Goal: Transaction & Acquisition: Purchase product/service

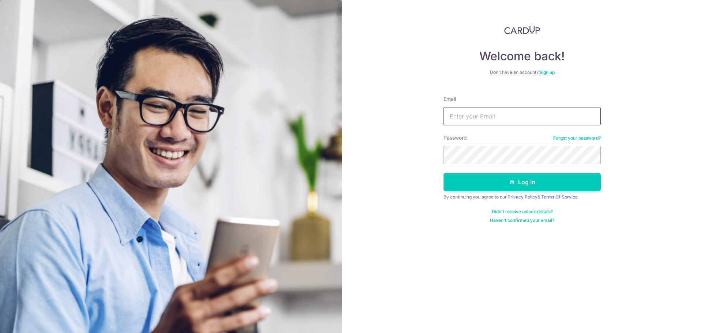
type input "[EMAIL_ADDRESS][DOMAIN_NAME]"
click at [486, 181] on button "Log in" at bounding box center [521, 182] width 157 height 18
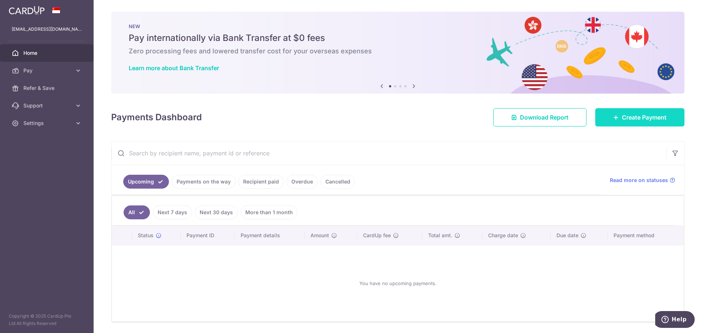
click at [615, 117] on link "Create Payment" at bounding box center [639, 117] width 89 height 18
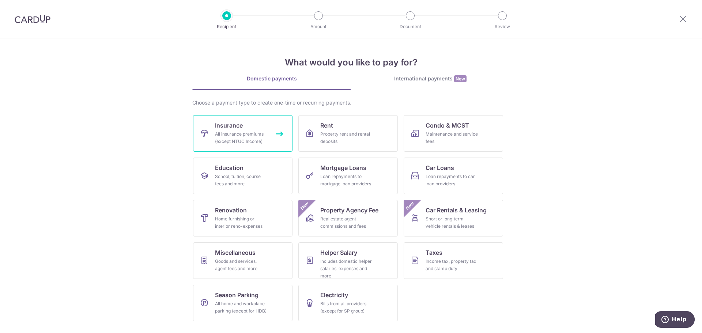
click at [258, 138] on div "All insurance premiums (except NTUC Income)" at bounding box center [241, 137] width 53 height 15
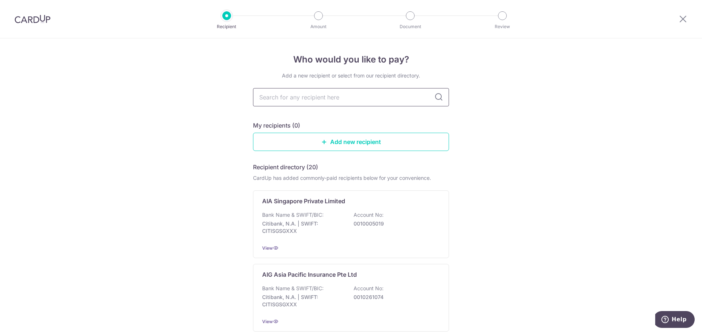
click at [314, 100] on input "text" at bounding box center [351, 97] width 196 height 18
type input "manulife"
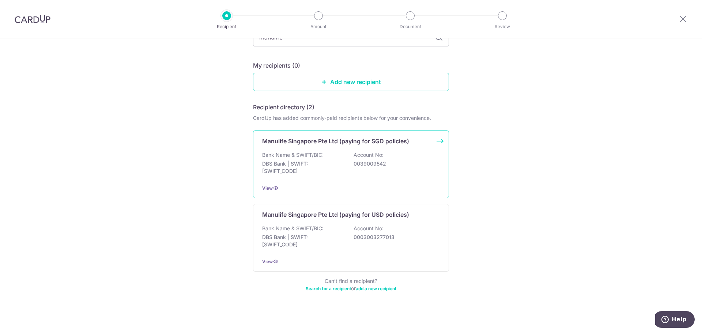
scroll to position [62, 0]
click at [364, 158] on p "0039009542" at bounding box center [394, 161] width 82 height 7
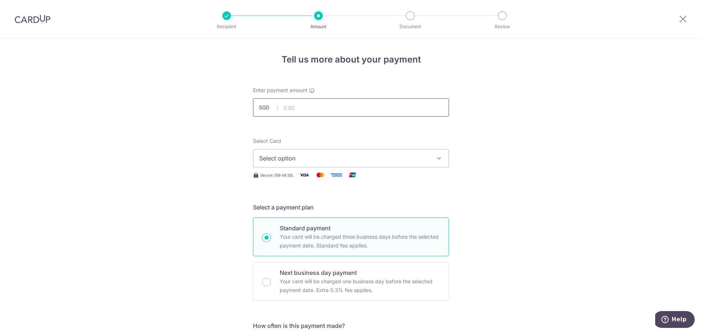
click at [307, 109] on input "text" at bounding box center [351, 107] width 196 height 18
paste input "S$4,456.98"
type input "4,456.98"
click at [276, 154] on span "Select option" at bounding box center [344, 158] width 170 height 9
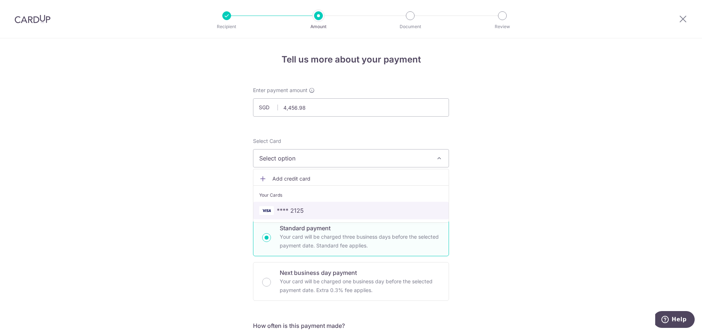
click at [290, 213] on span "**** 2125" at bounding box center [290, 210] width 27 height 9
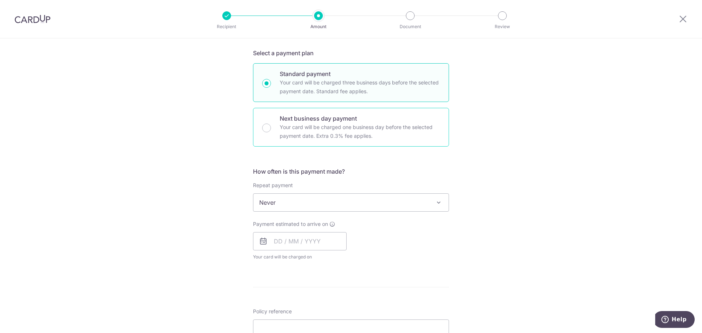
scroll to position [195, 0]
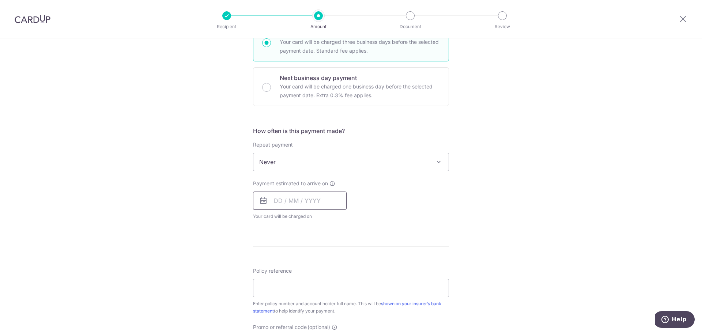
click at [284, 198] on input "text" at bounding box center [300, 200] width 94 height 18
drag, startPoint x: 326, startPoint y: 266, endPoint x: 474, endPoint y: 229, distance: 152.1
click at [326, 266] on link "9" at bounding box center [326, 267] width 12 height 12
type input "09/10/2025"
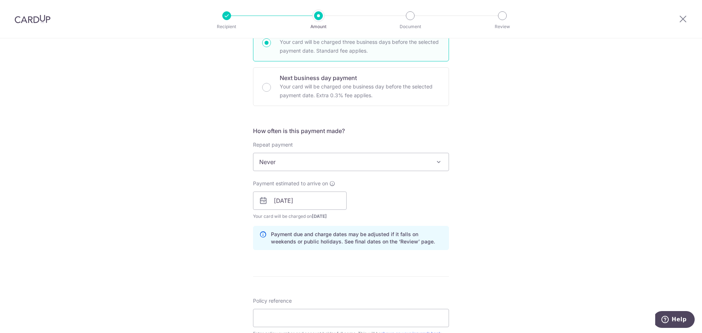
click at [488, 198] on div "Tell us more about your payment Enter payment amount SGD 4,456.98 4456.98 Selec…" at bounding box center [351, 189] width 702 height 691
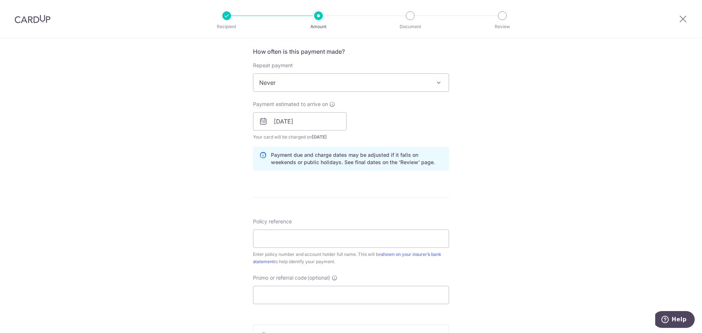
scroll to position [341, 0]
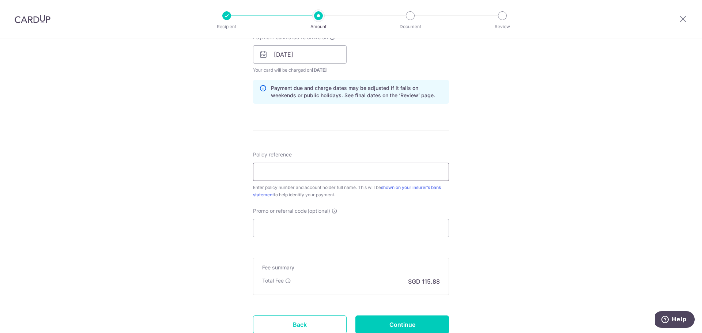
click at [325, 174] on input "Policy reference" at bounding box center [351, 172] width 196 height 18
paste input "1492632314"
type input "1492632314"
click at [506, 186] on div "Tell us more about your payment Enter payment amount SGD 4,456.98 4456.98 Selec…" at bounding box center [351, 42] width 702 height 691
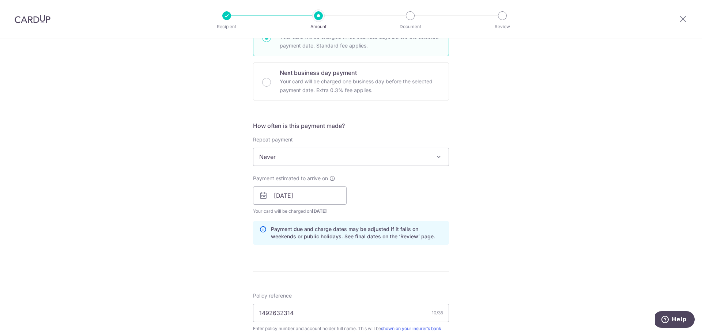
scroll to position [304, 0]
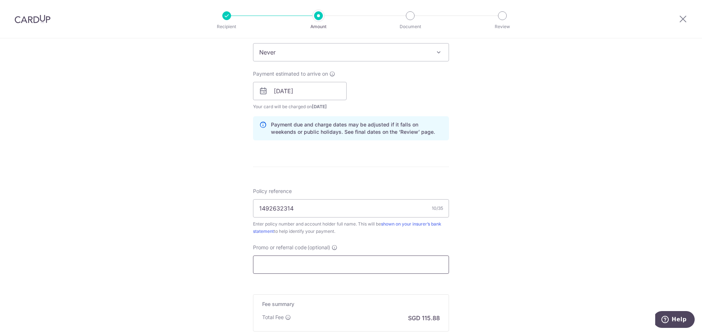
click at [285, 260] on input "Promo or referral code (optional)" at bounding box center [351, 264] width 196 height 18
paste input "OCBC155"
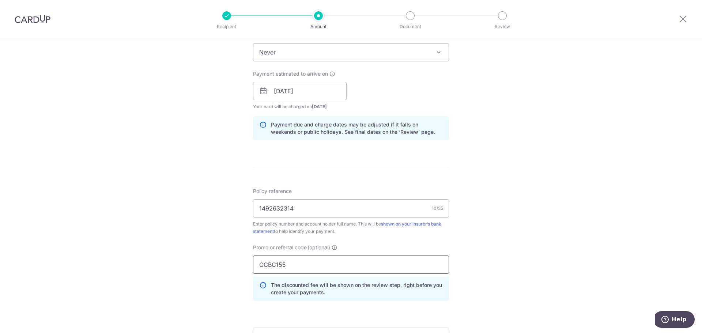
type input "OCBC155"
click at [428, 255] on div "Promo or referral code (optional) OCBC155 The discounted fee will be shown on t…" at bounding box center [351, 272] width 196 height 57
click at [447, 245] on div "Promo or referral code (optional) OCBC155 The discounted fee will be shown on t…" at bounding box center [350, 275] width 205 height 63
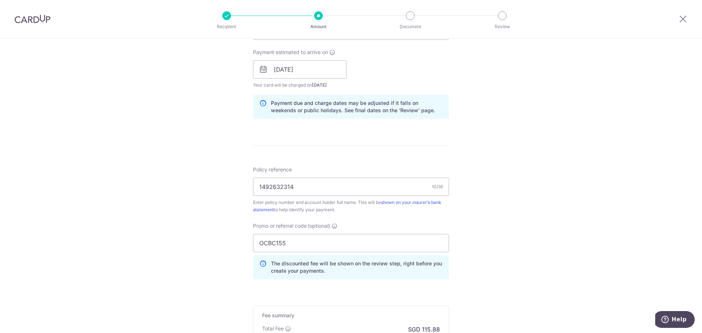
scroll to position [429, 0]
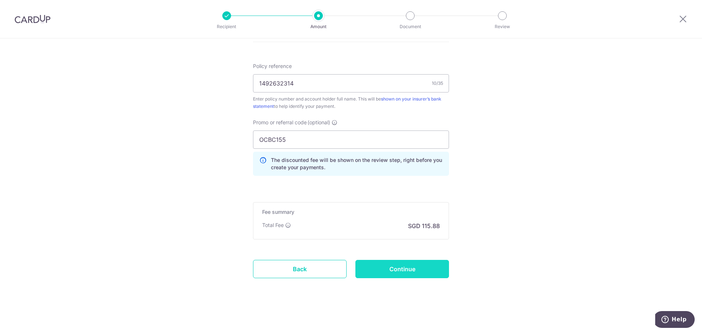
click at [407, 267] on input "Continue" at bounding box center [402, 269] width 94 height 18
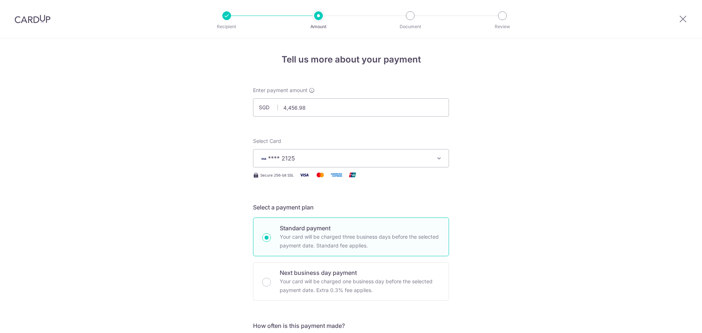
scroll to position [440, 0]
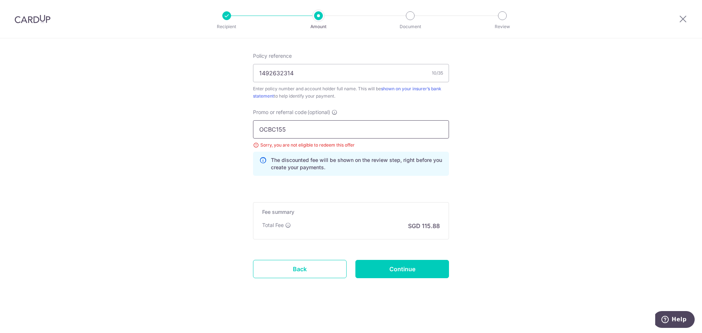
drag, startPoint x: 312, startPoint y: 126, endPoint x: 223, endPoint y: 119, distance: 89.8
paste input "95"
type input "OCBC195"
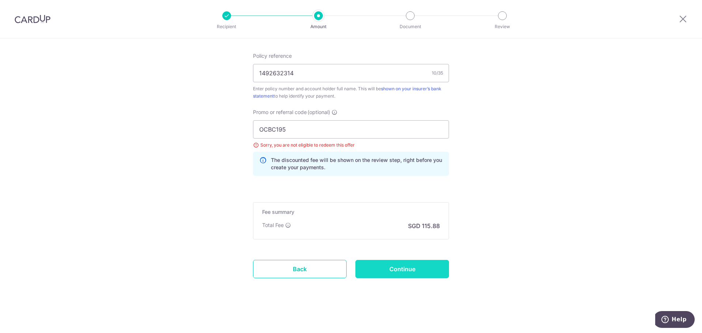
click at [443, 270] on input "Continue" at bounding box center [402, 269] width 94 height 18
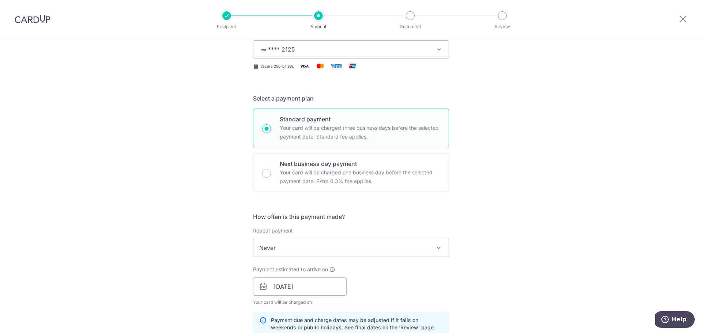
scroll to position [99, 0]
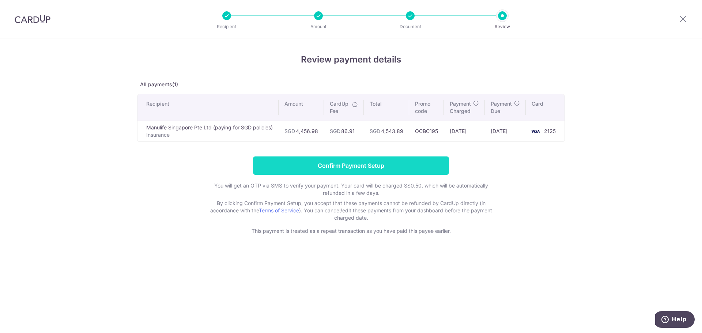
click at [356, 168] on input "Confirm Payment Setup" at bounding box center [351, 165] width 196 height 18
